Goal: Use online tool/utility: Utilize a website feature to perform a specific function

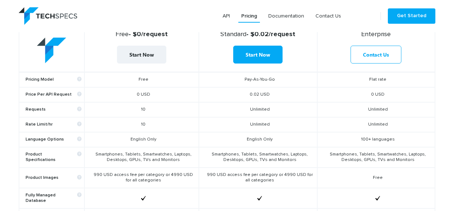
scroll to position [229, 0]
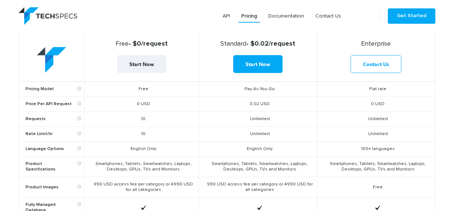
click at [262, 102] on td "0.02 USD" at bounding box center [258, 104] width 118 height 15
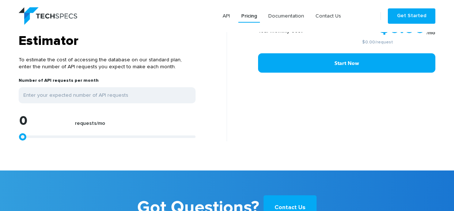
scroll to position [603, 0]
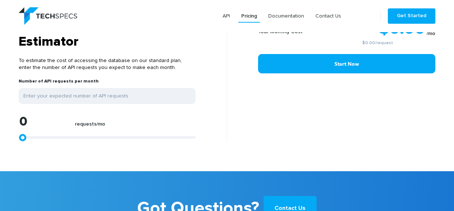
type input "1446"
type input "1653"
type input "3306"
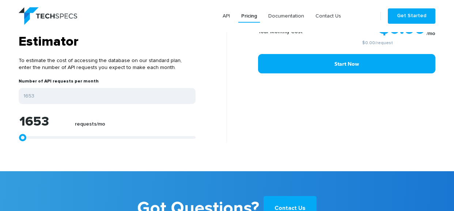
type input "3306"
type input "4545"
type input "5785"
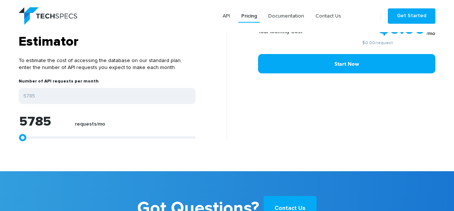
type input "7025"
type input "8058"
type input "8884"
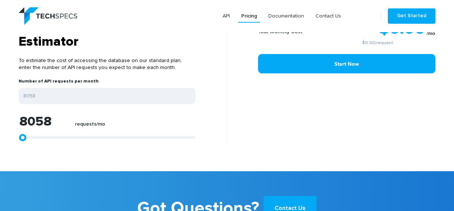
type input "8884"
type input "9711"
type input "10537"
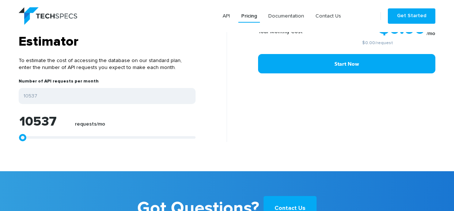
type input "11570"
type input "12603"
type input "13843"
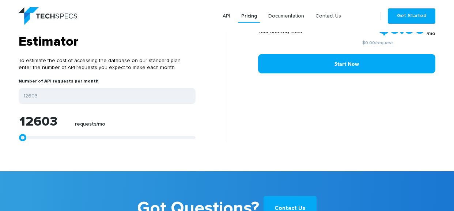
type input "13843"
type input "15082"
type input "16116"
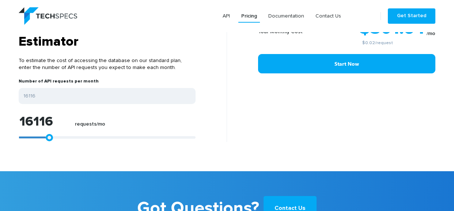
type input "16942"
type input "17562"
type input "17975"
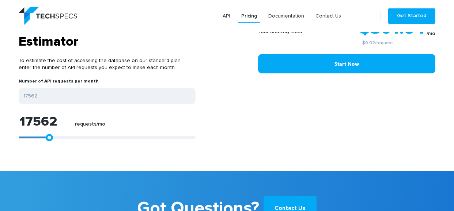
type input "17975"
type input "18182"
type input "18388"
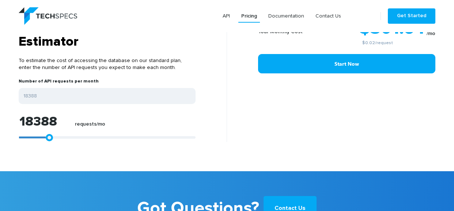
type input "18595"
type input "18801"
drag, startPoint x: 24, startPoint y: 139, endPoint x: 55, endPoint y: 140, distance: 31.1
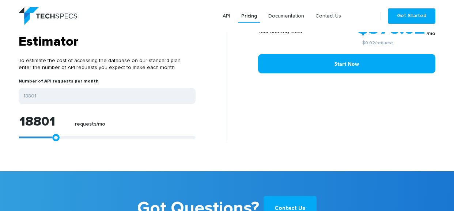
click at [55, 140] on link at bounding box center [55, 137] width 7 height 7
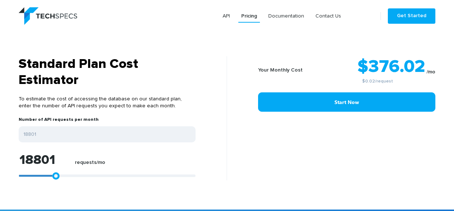
scroll to position [563, 0]
